Goal: Task Accomplishment & Management: Use online tool/utility

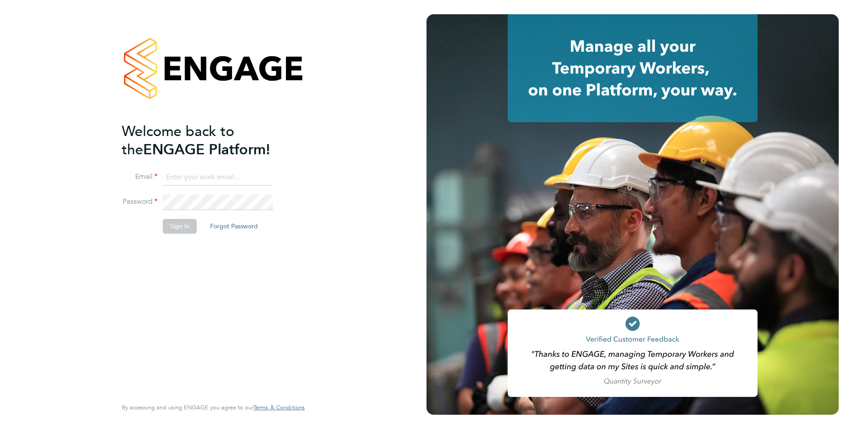
type input "phil.fifield@bhafc.co.uk"
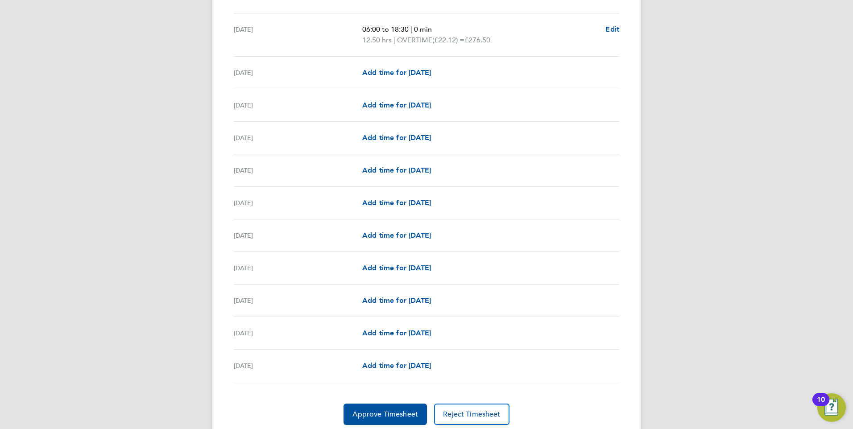
scroll to position [929, 0]
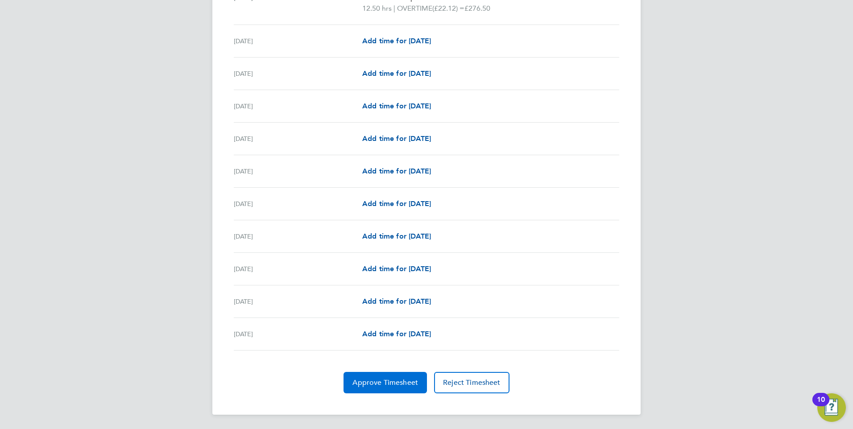
click at [380, 381] on span "Approve Timesheet" at bounding box center [386, 383] width 66 height 9
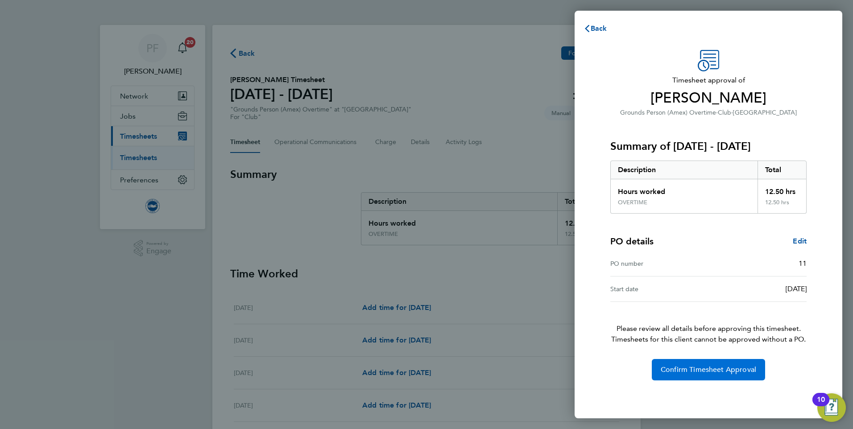
click at [694, 370] on span "Confirm Timesheet Approval" at bounding box center [709, 370] width 96 height 9
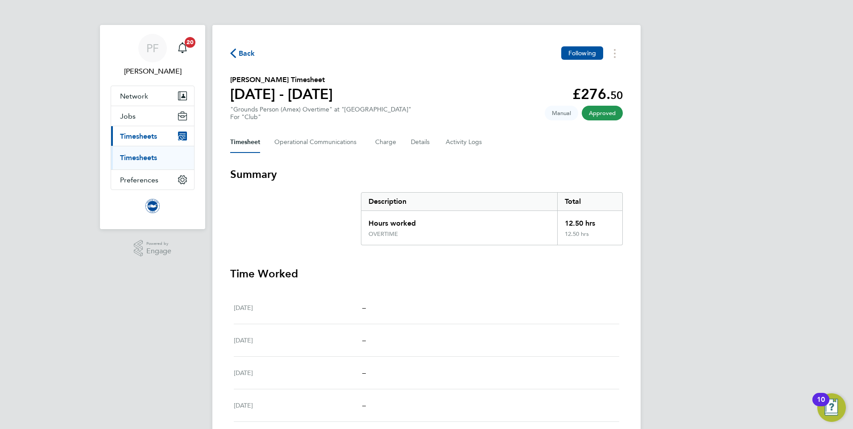
click at [245, 54] on span "Back" at bounding box center [247, 53] width 17 height 11
